Goal: Information Seeking & Learning: Learn about a topic

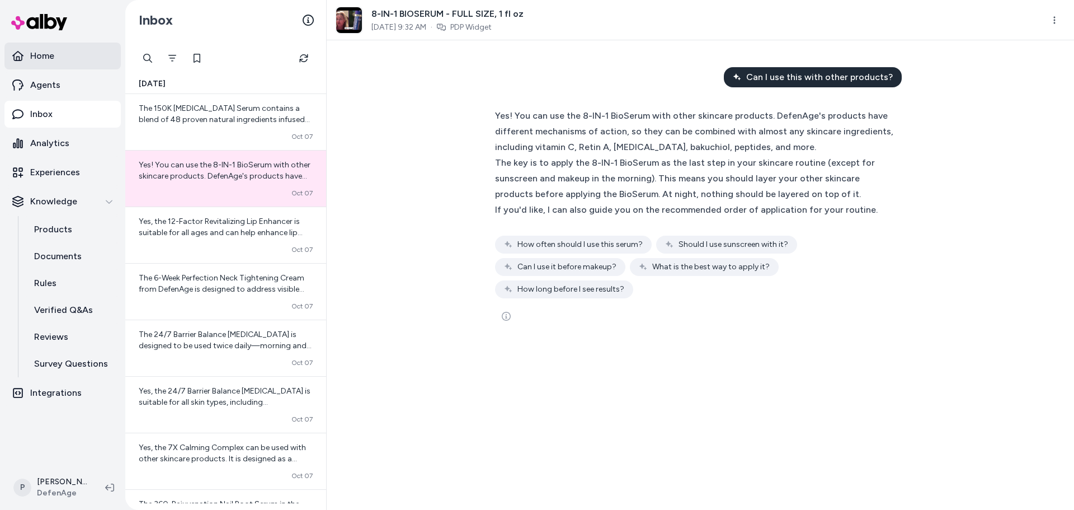
click at [41, 50] on p "Home" at bounding box center [42, 55] width 24 height 13
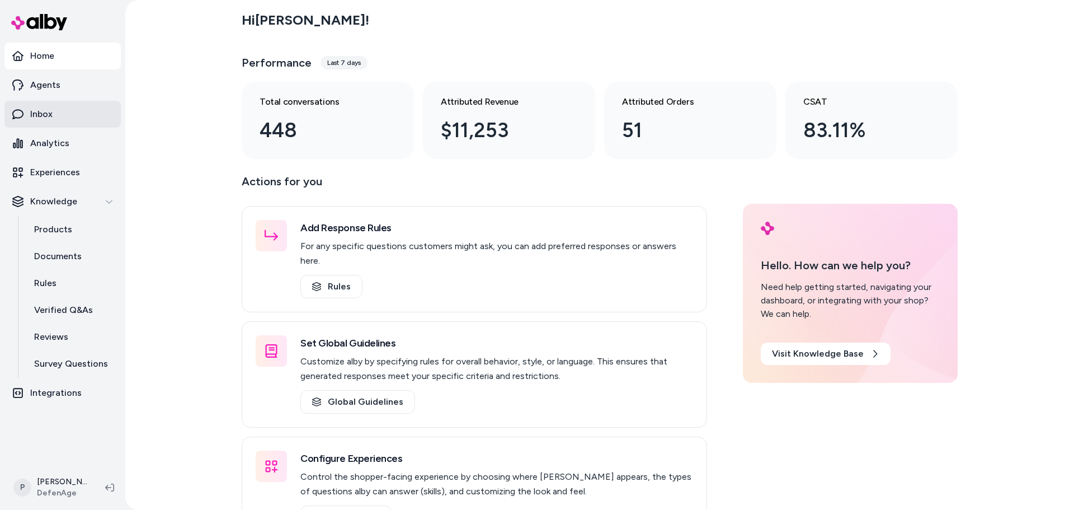
click at [51, 117] on p "Inbox" at bounding box center [41, 113] width 22 height 13
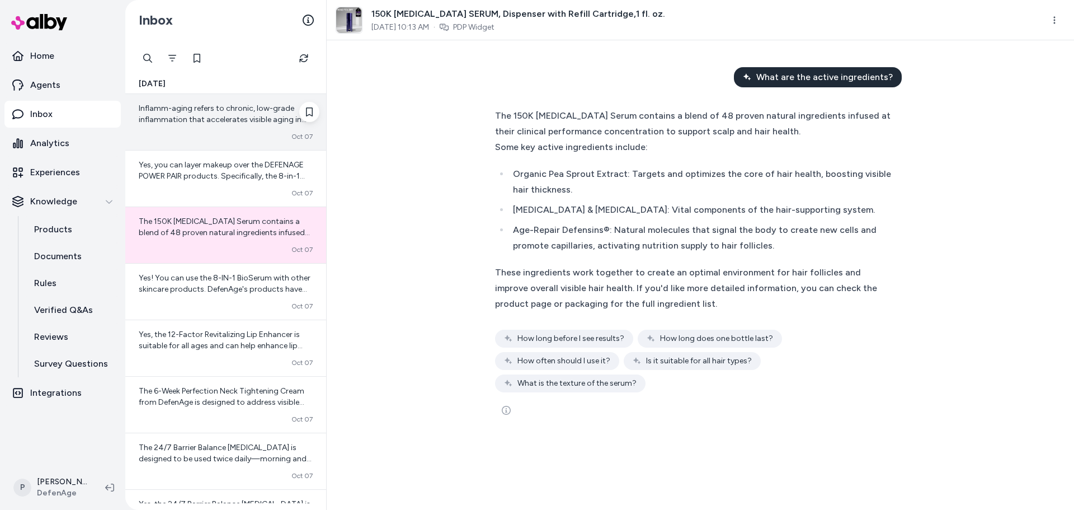
click at [206, 132] on div "Converted [DATE]" at bounding box center [226, 136] width 174 height 9
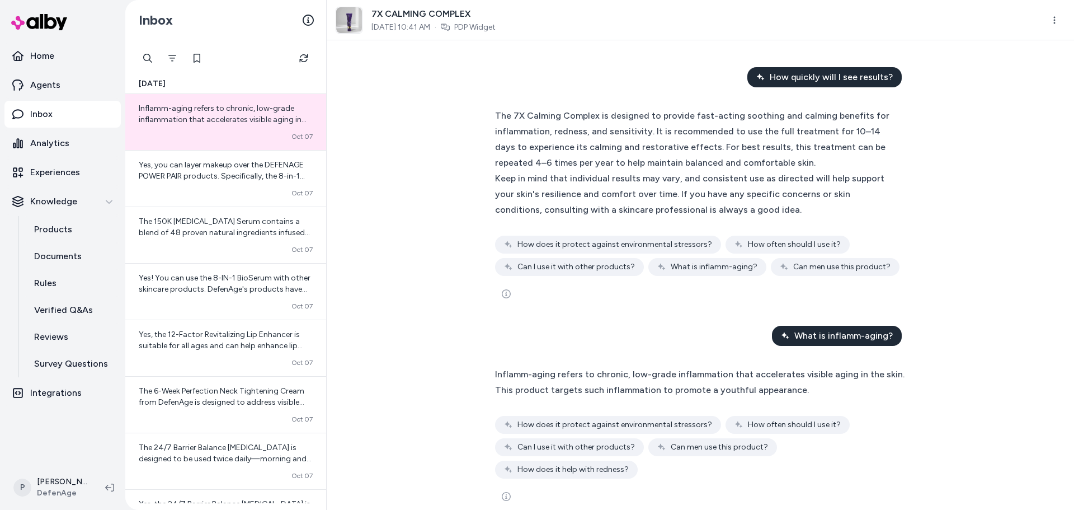
scroll to position [18, 0]
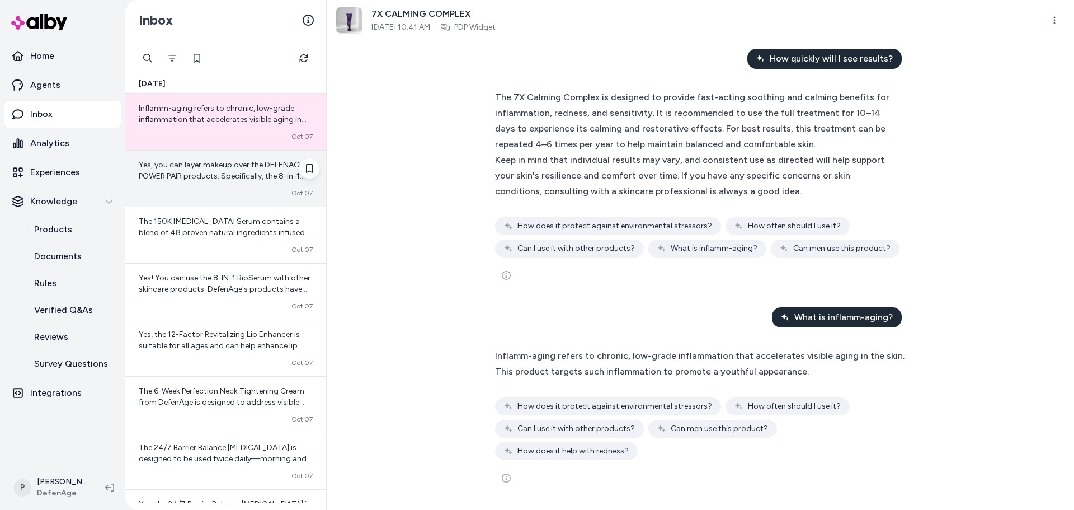
click at [200, 180] on span "Yes, you can layer makeup over the DEFENAGE POWER PAIR products. Specifically, …" at bounding box center [225, 220] width 173 height 121
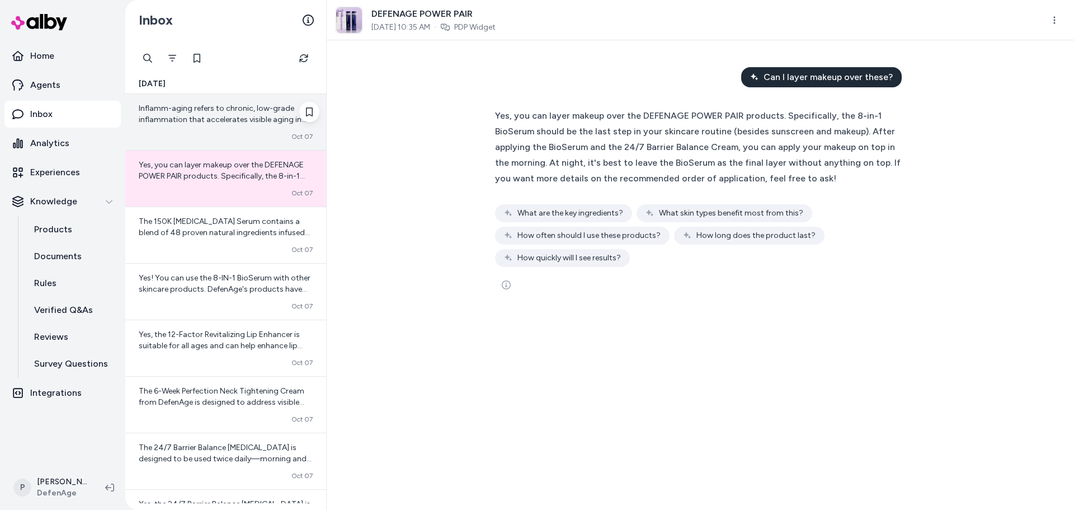
click at [240, 122] on span "Inflamm-aging refers to chronic, low-grade inflammation that accelerates visibl…" at bounding box center [223, 130] width 168 height 54
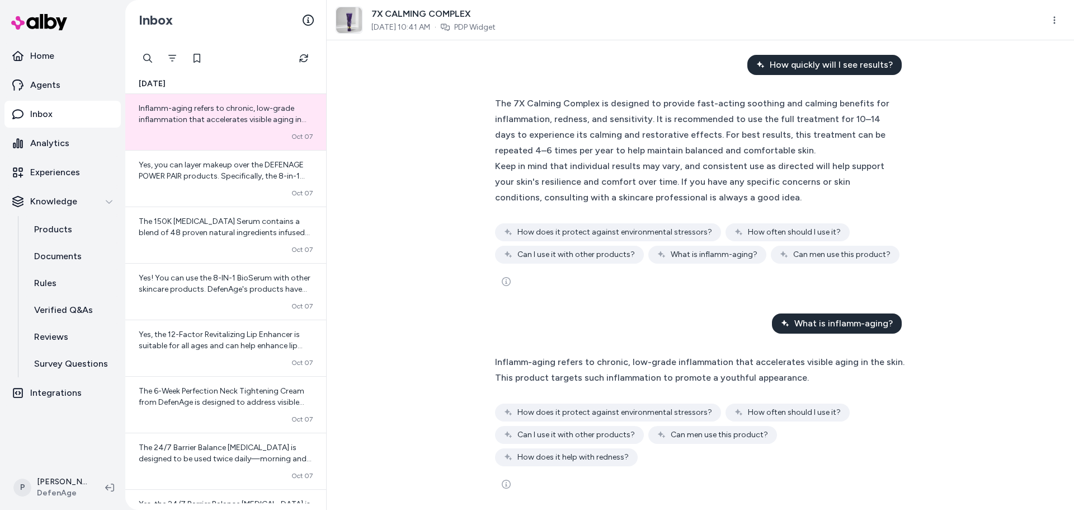
scroll to position [18, 0]
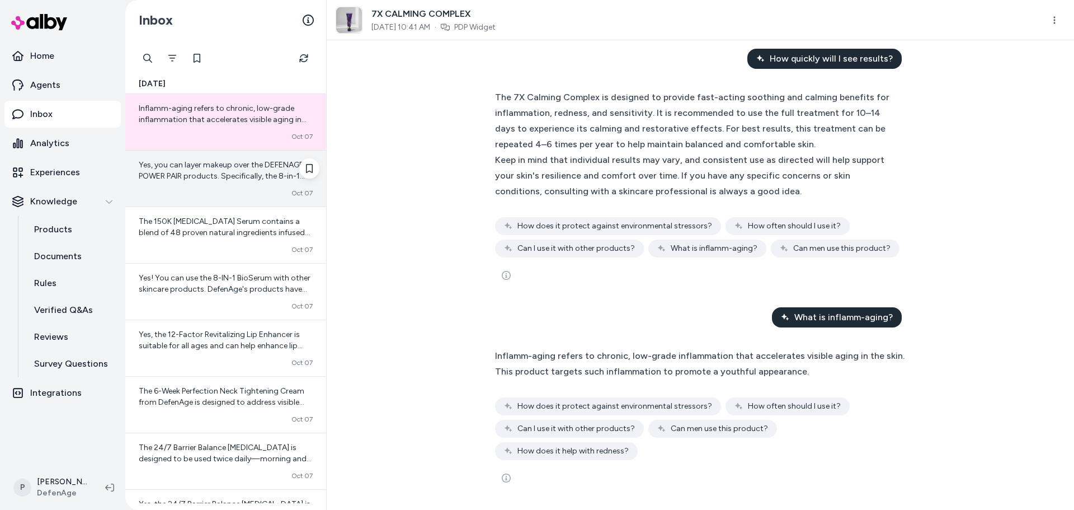
click at [219, 170] on div "Yes, you can layer makeup over the DEFENAGE POWER PAIR products. Specifically, …" at bounding box center [226, 170] width 174 height 22
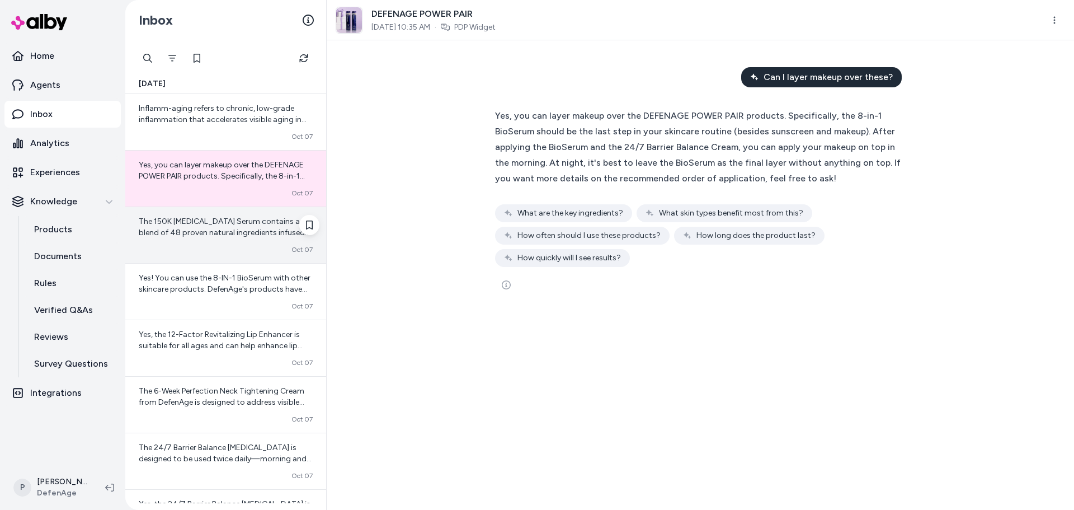
click at [211, 236] on span "The 150K [MEDICAL_DATA] Serum contains a blend of 48 proven natural ingredients…" at bounding box center [225, 316] width 173 height 200
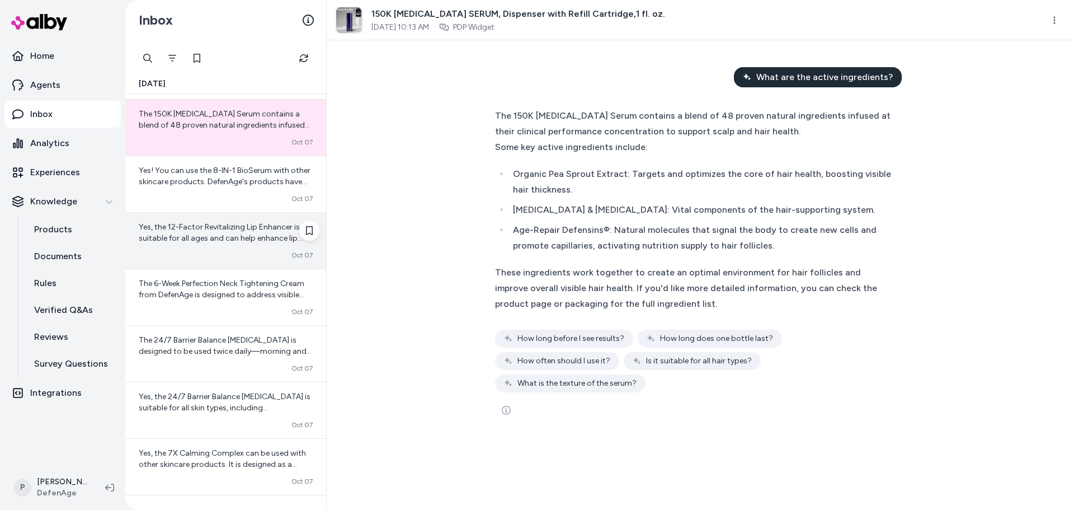
scroll to position [112, 0]
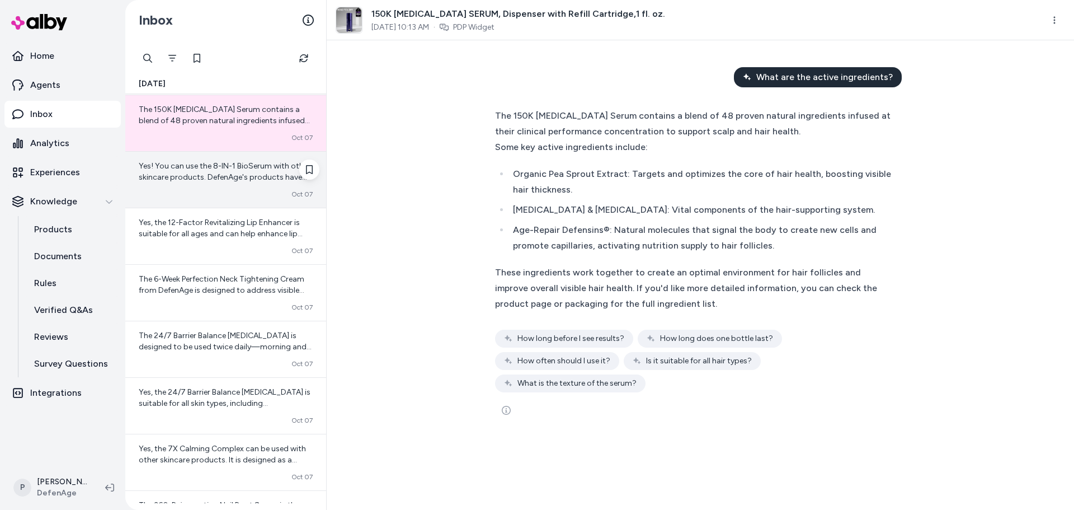
click at [223, 188] on div "Yes! You can use the 8-IN-1 BioSerum with other skincare products. DefenAge's p…" at bounding box center [225, 180] width 201 height 56
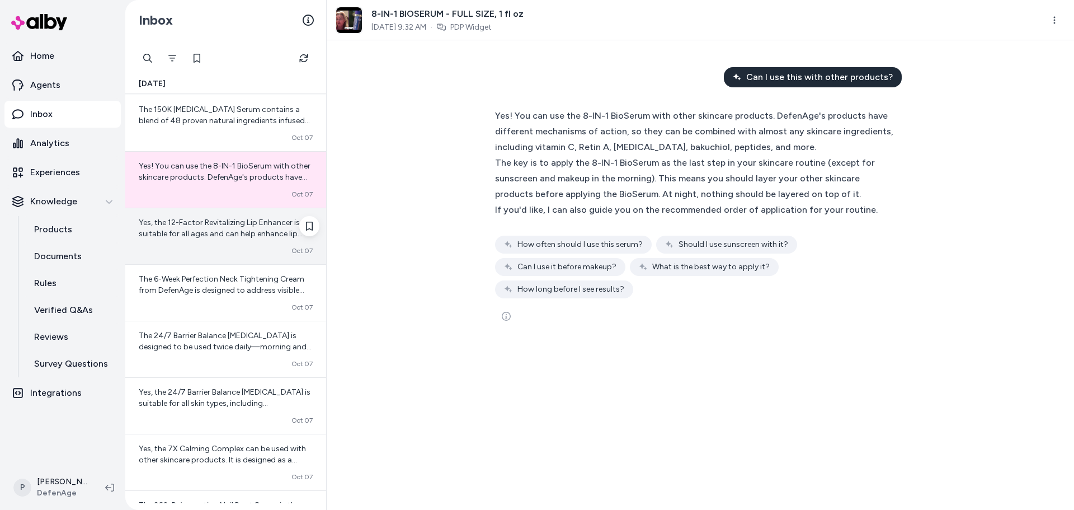
click at [197, 234] on span "Yes, the 12-Factor Revitalizing Lip Enhancer is suitable for all ages and can h…" at bounding box center [221, 239] width 164 height 43
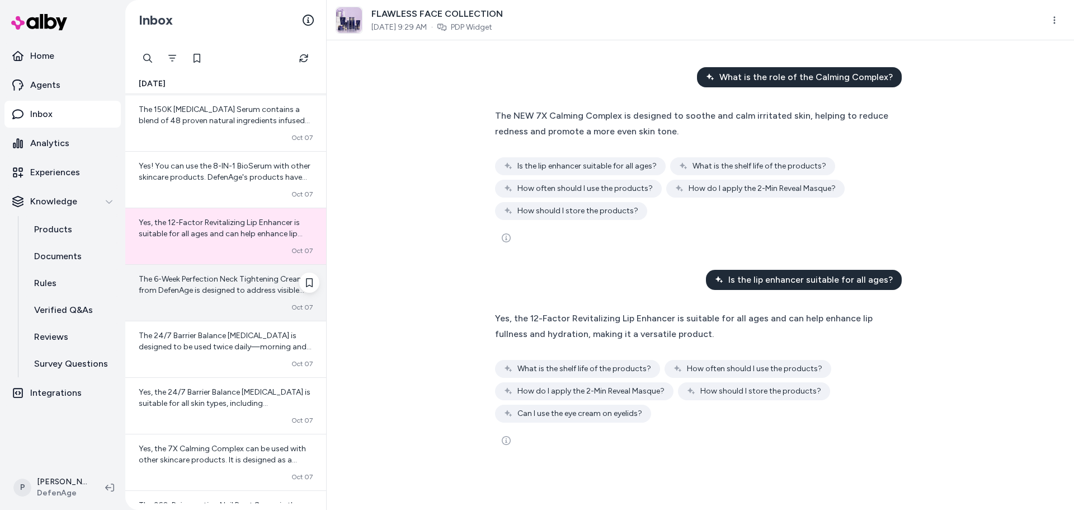
click at [215, 295] on div "The 6-Week Perfection Neck Tightening Cream from DefenAge is designed to addres…" at bounding box center [226, 285] width 174 height 22
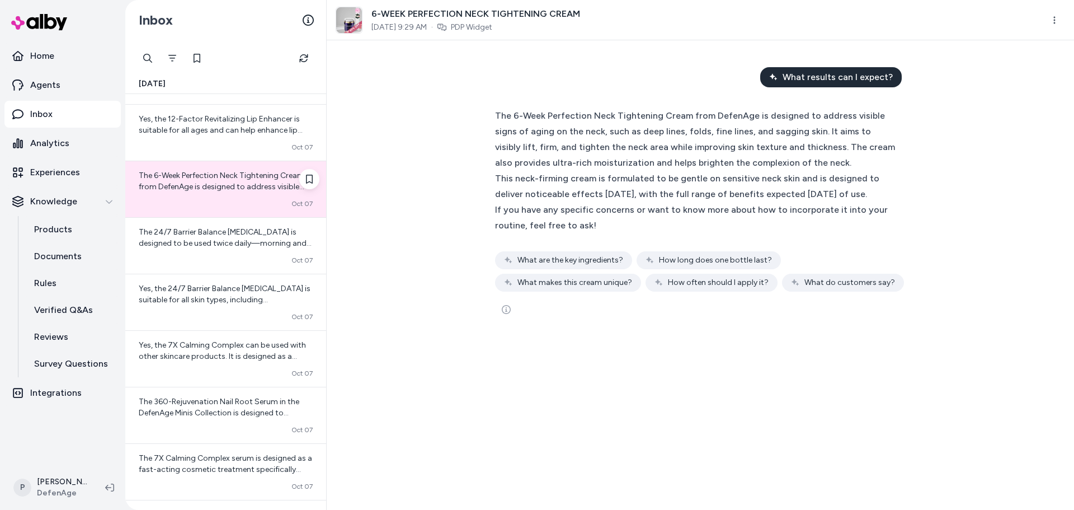
scroll to position [224, 0]
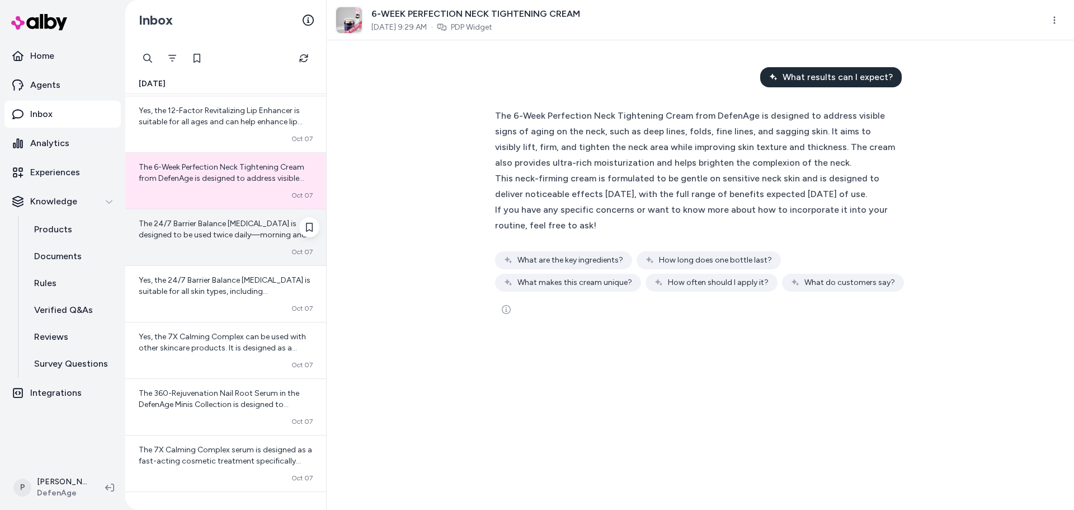
click at [227, 238] on span "The 24/7 Barrier Balance [MEDICAL_DATA] is designed to be used twice daily—morn…" at bounding box center [225, 257] width 173 height 77
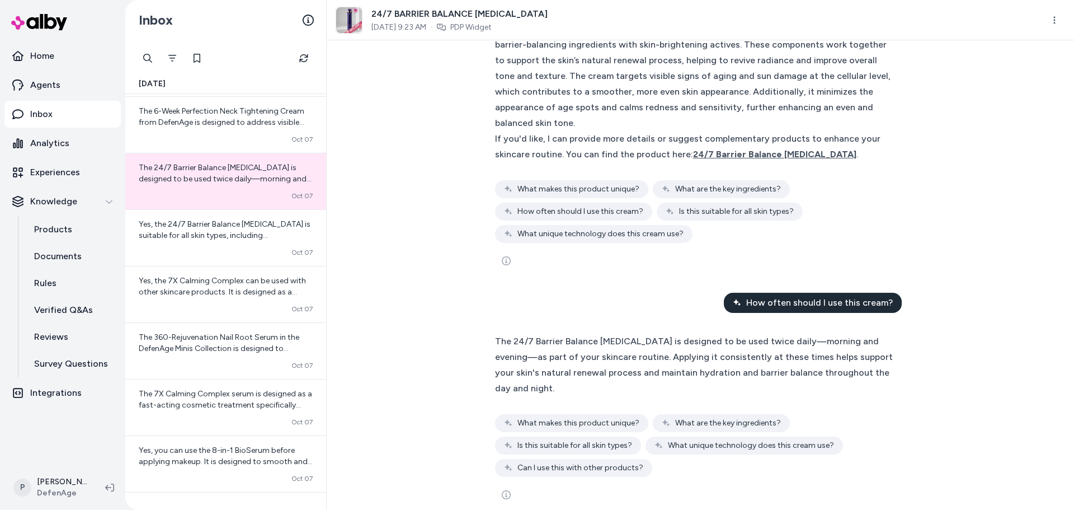
scroll to position [88, 0]
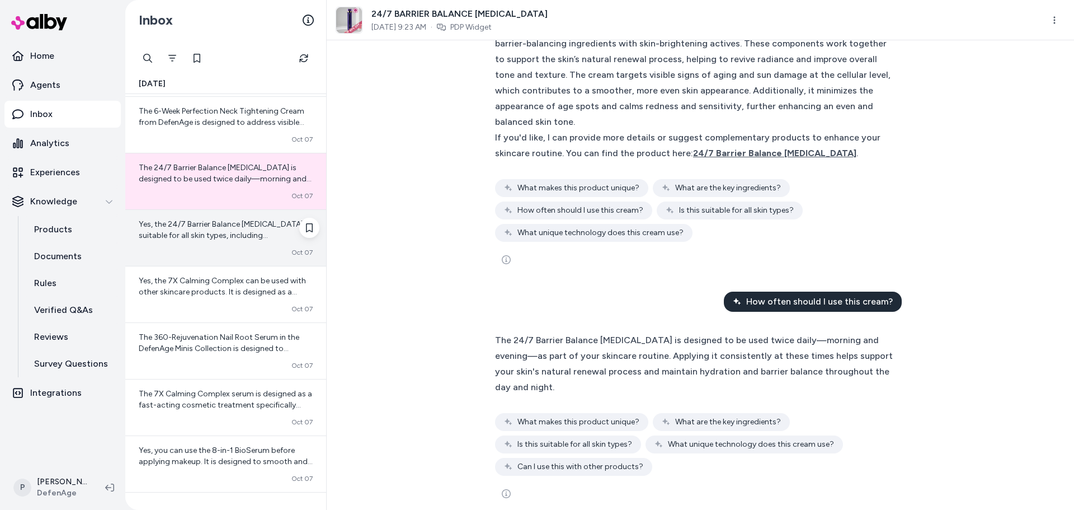
click at [208, 230] on span "Yes, the 24/7 Barrier Balance [MEDICAL_DATA] is suitable for all skin types, in…" at bounding box center [225, 268] width 172 height 99
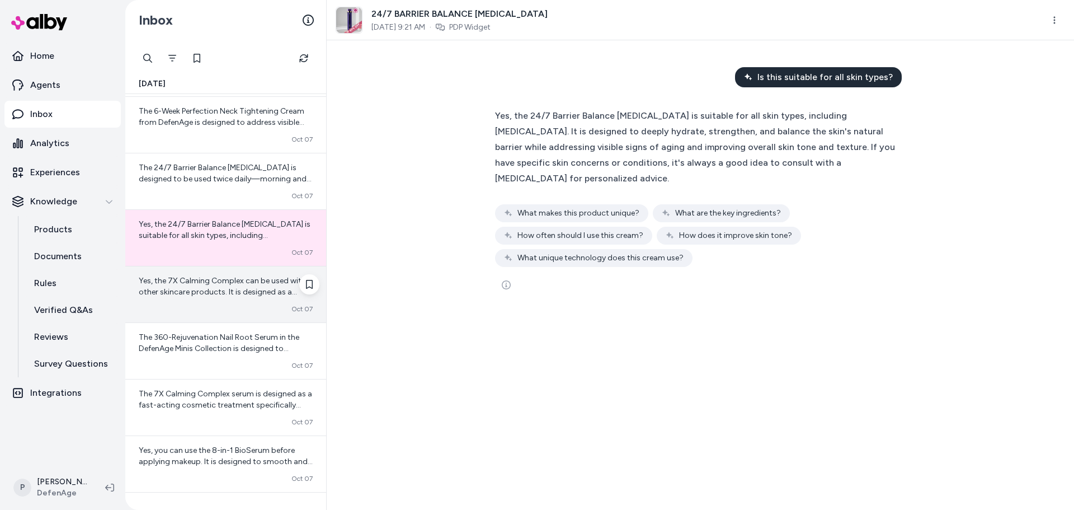
click at [183, 298] on div "Yes, the 7X Calming Complex can be used with other skincare products. It is des…" at bounding box center [225, 294] width 201 height 56
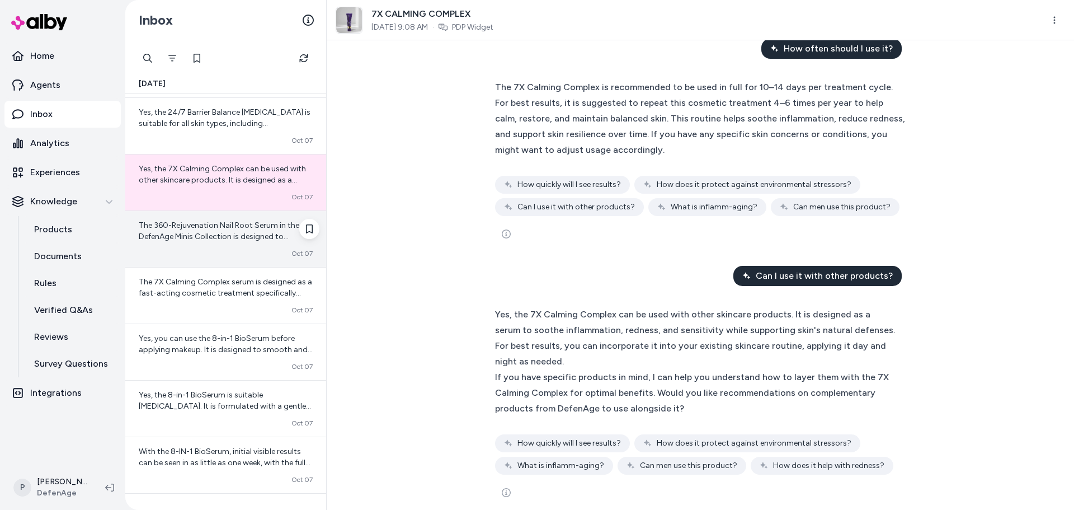
scroll to position [43, 0]
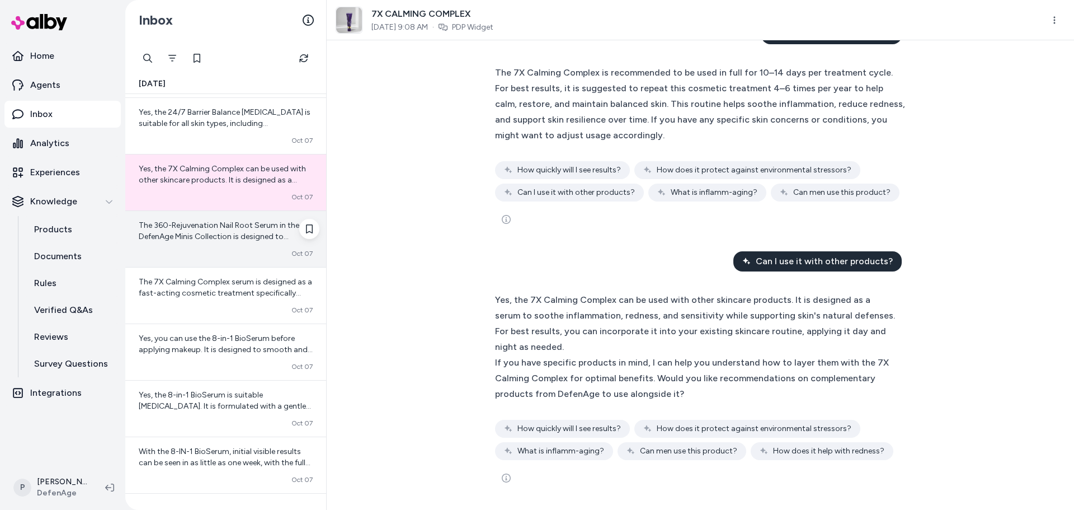
click at [208, 242] on div "The 360-Rejuvenation Nail Root Serum in the DefenAge Minis Collection is design…" at bounding box center [225, 239] width 201 height 56
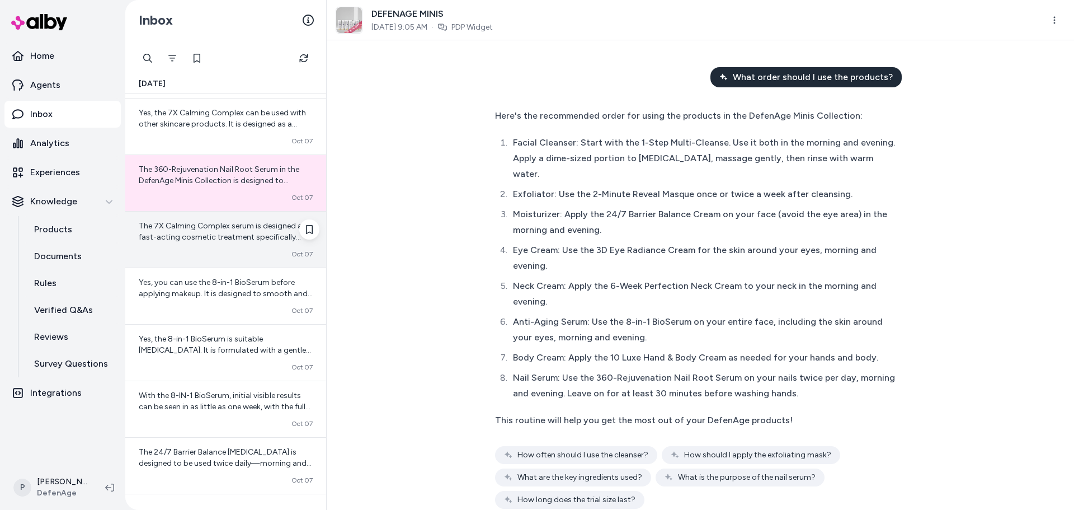
click at [223, 232] on div "The 7X Calming Complex serum is designed as a fast-acting cosmetic treatment sp…" at bounding box center [226, 231] width 174 height 22
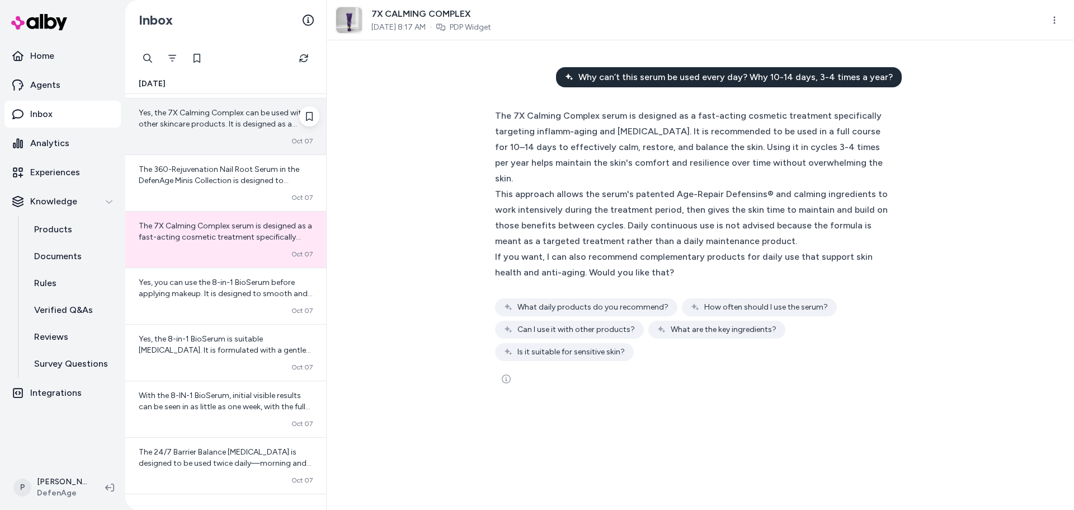
scroll to position [503, 0]
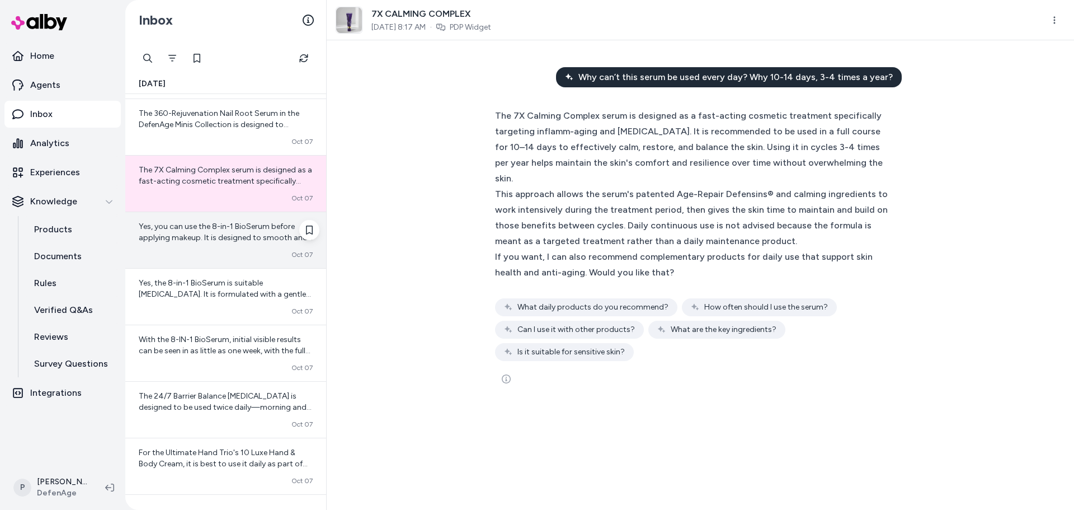
click at [229, 227] on span "Yes, you can use the 8-in-1 BioSerum before applying makeup. It is designed to …" at bounding box center [226, 266] width 174 height 88
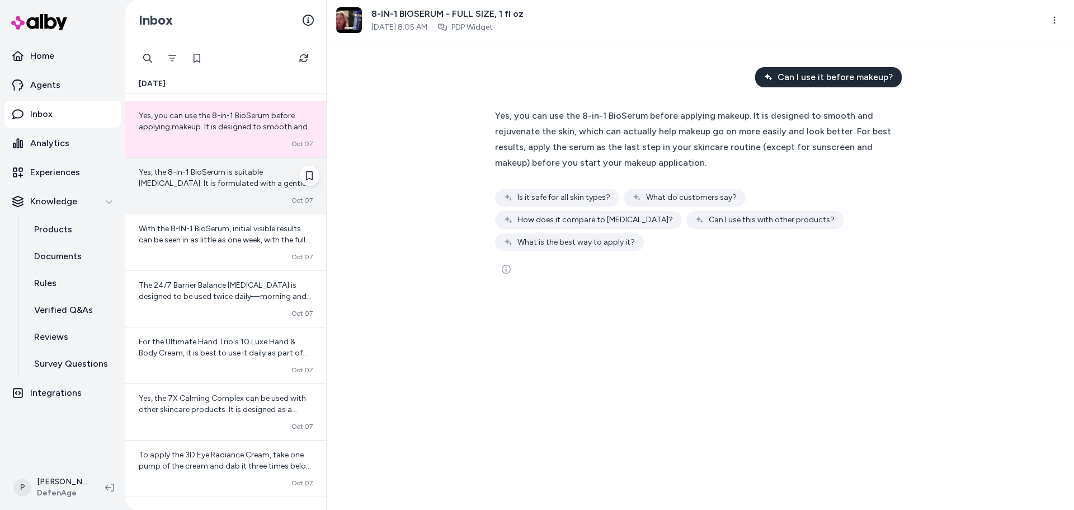
scroll to position [615, 0]
click at [236, 205] on div "Yes, the 8-in-1 BioSerum is suitable for sensitive skin. It is formulated with …" at bounding box center [225, 185] width 201 height 56
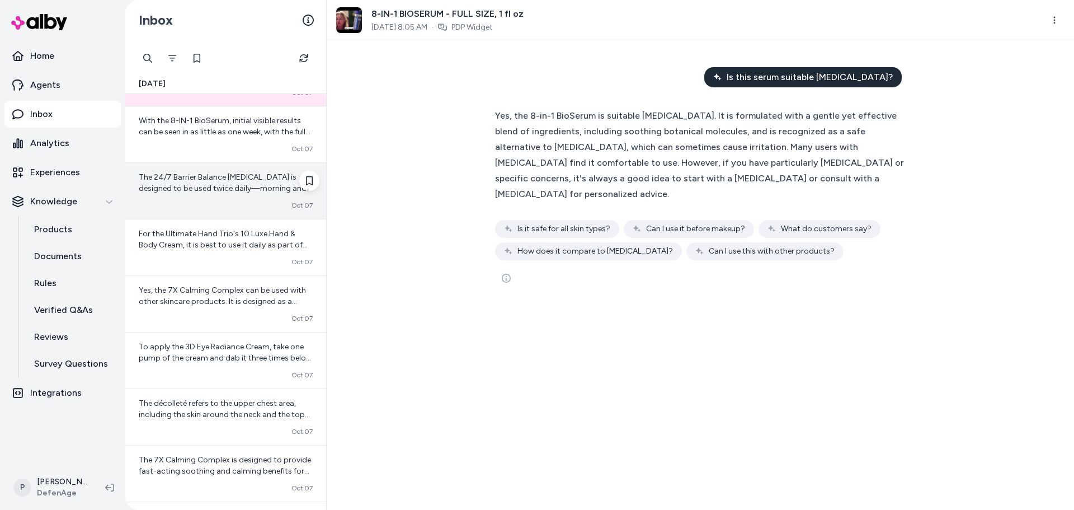
scroll to position [727, 0]
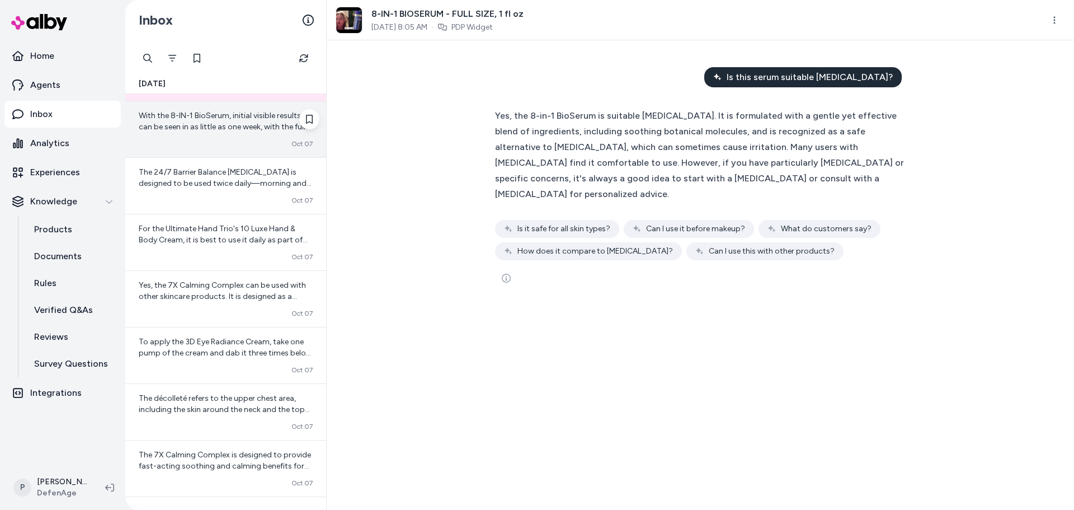
click at [211, 135] on div "With the 8-IN-1 BioSerum, initial visible results can be seen in as little as o…" at bounding box center [225, 129] width 201 height 56
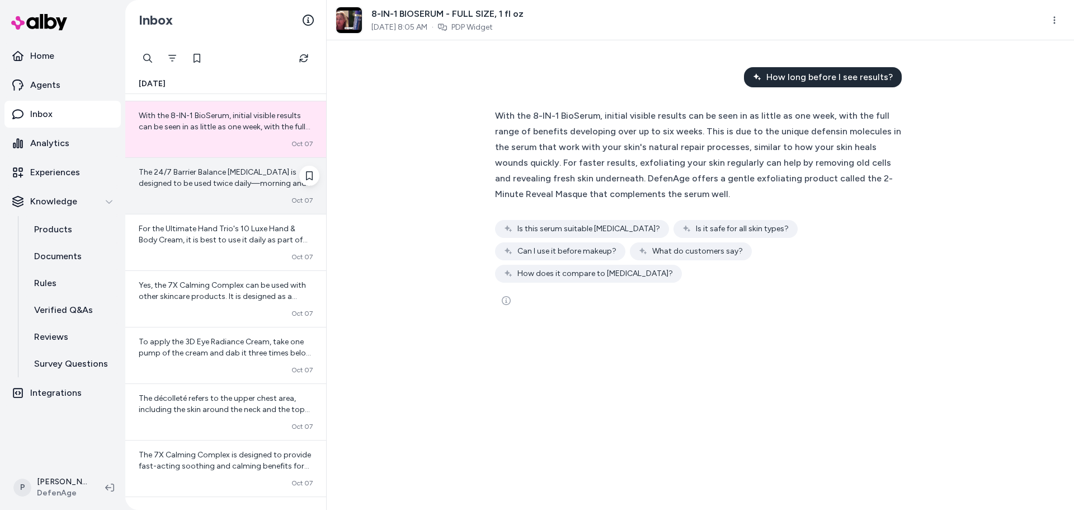
click at [190, 189] on div "The 24/7 Barrier Balance Anti-Aging Cream is designed to be used twice daily—mo…" at bounding box center [225, 186] width 201 height 56
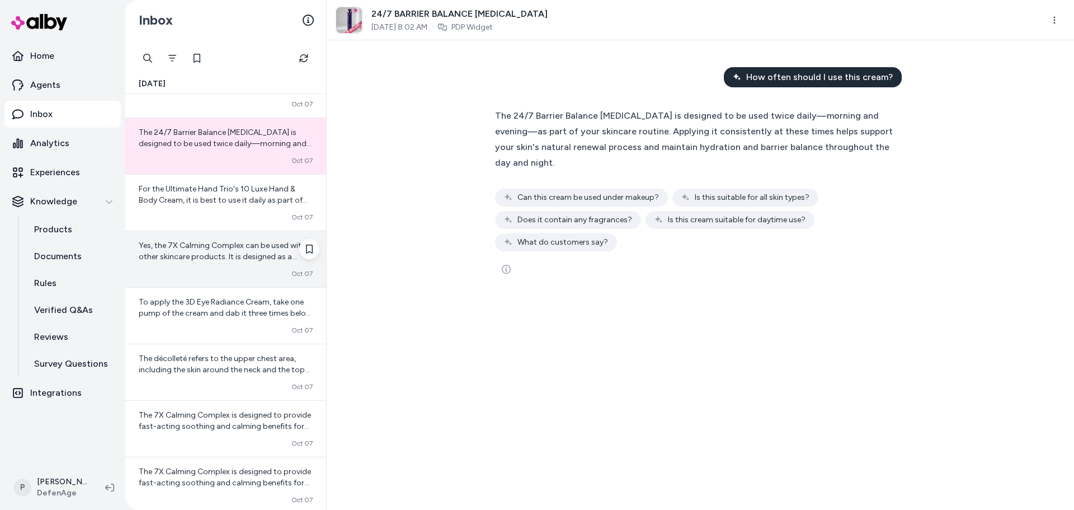
scroll to position [839, 0]
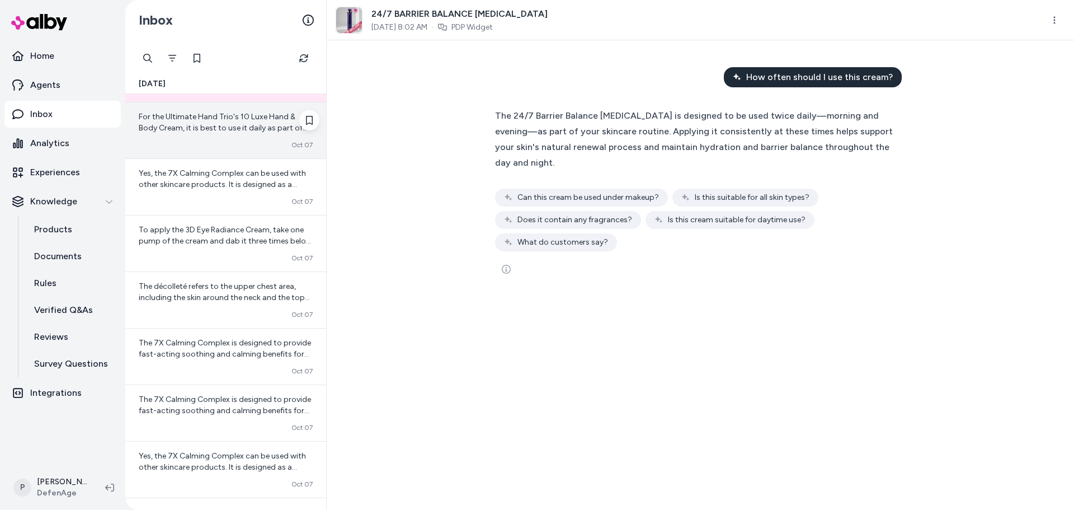
click at [223, 145] on div "Converted Oct 07" at bounding box center [226, 144] width 174 height 9
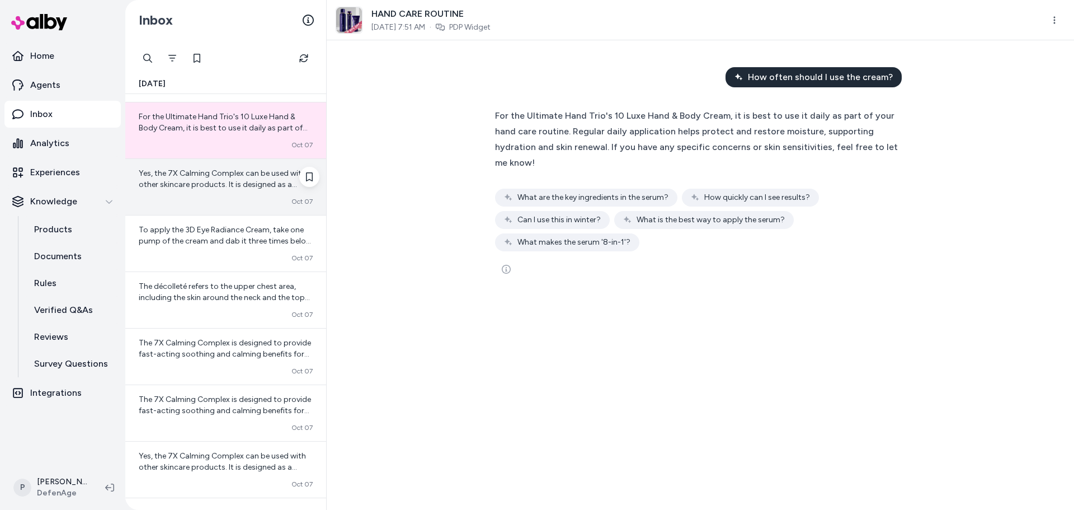
click at [221, 189] on div "Yes, the 7X Calming Complex can be used with other skincare products. It is des…" at bounding box center [226, 179] width 174 height 22
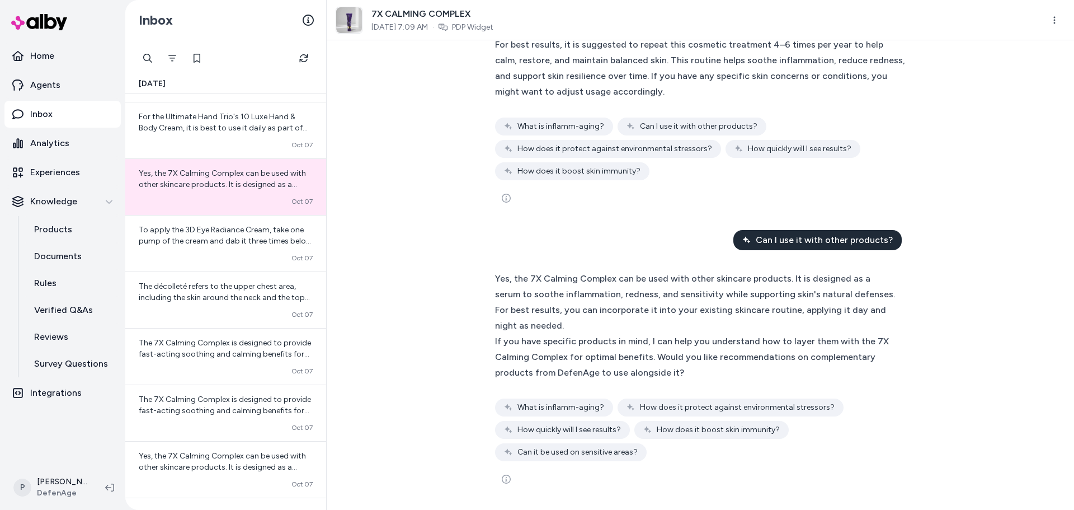
scroll to position [88, 0]
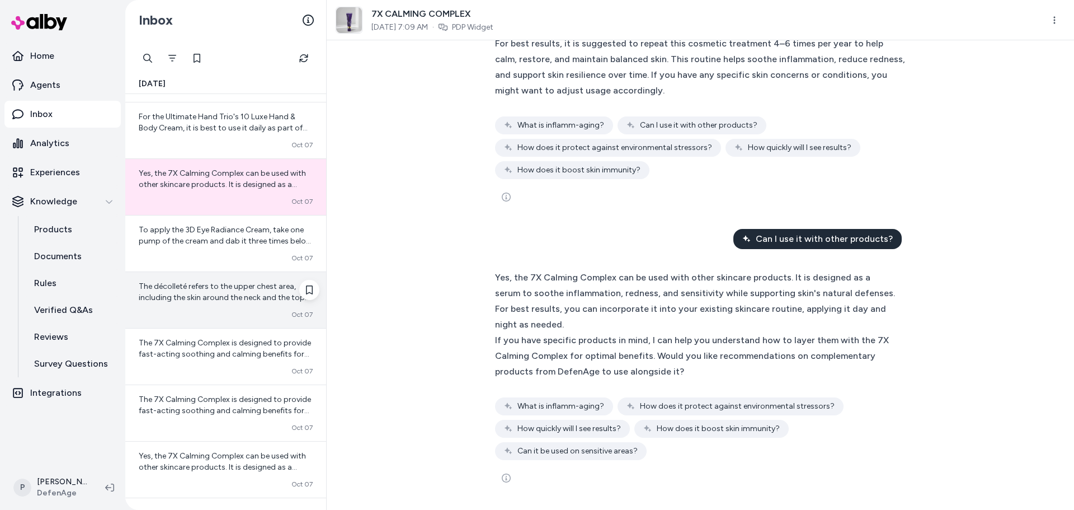
click at [191, 273] on div "The décolleté refers to the upper chest area, including the skin around the nec…" at bounding box center [225, 300] width 201 height 56
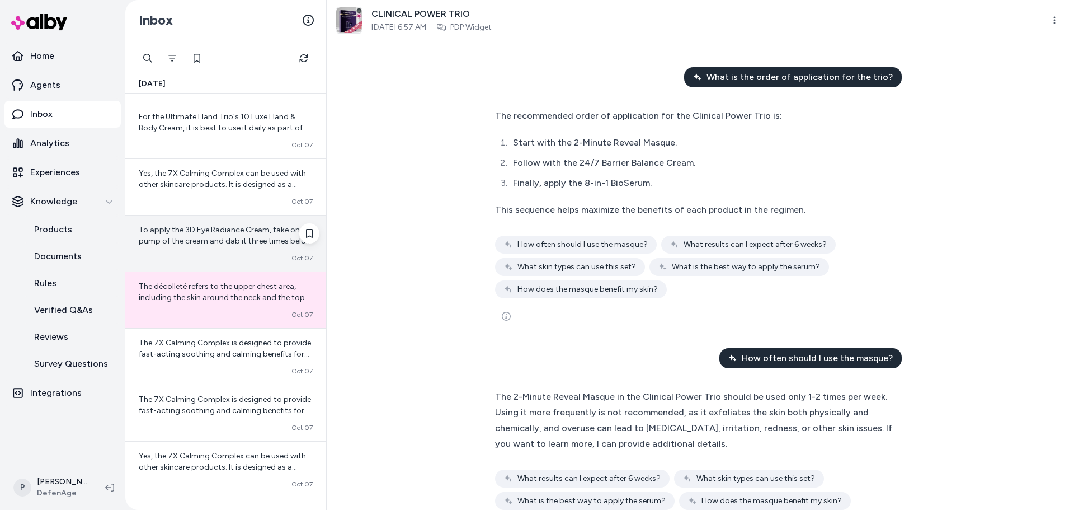
click at [192, 255] on div "Converted Oct 07" at bounding box center [226, 257] width 174 height 9
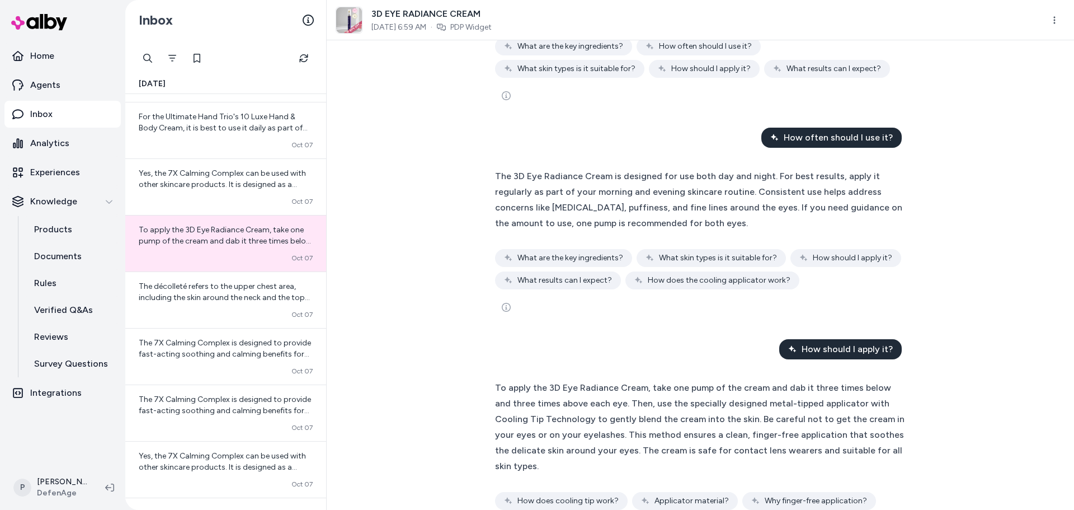
scroll to position [168, 0]
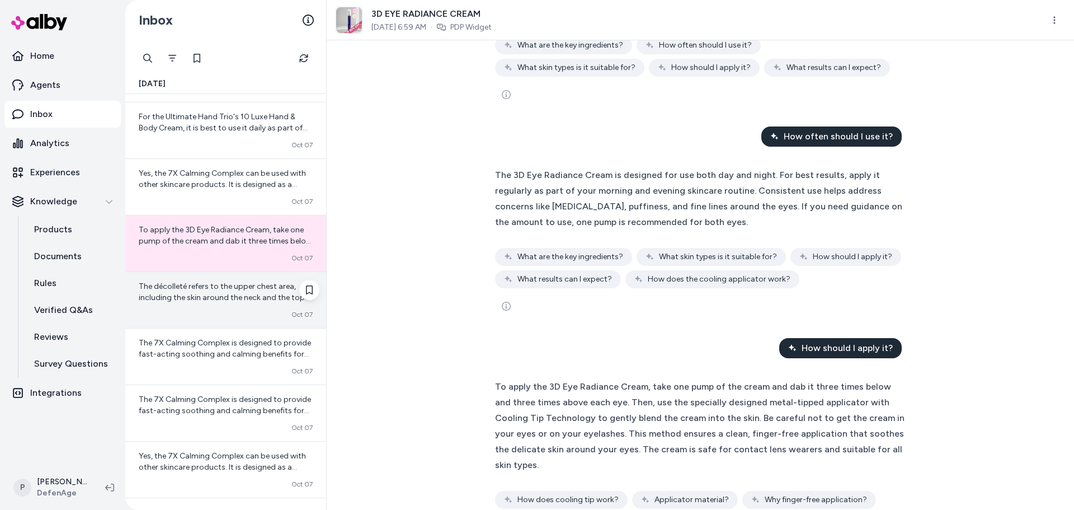
click at [156, 307] on div "The décolleté refers to the upper chest area, including the skin around the nec…" at bounding box center [225, 300] width 201 height 56
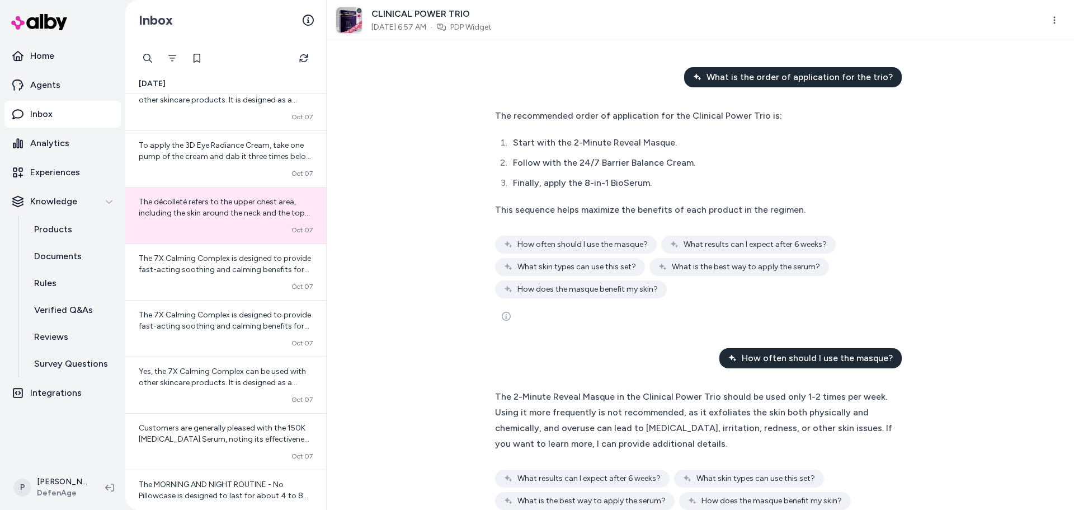
scroll to position [951, 0]
